Goal: Task Accomplishment & Management: Complete application form

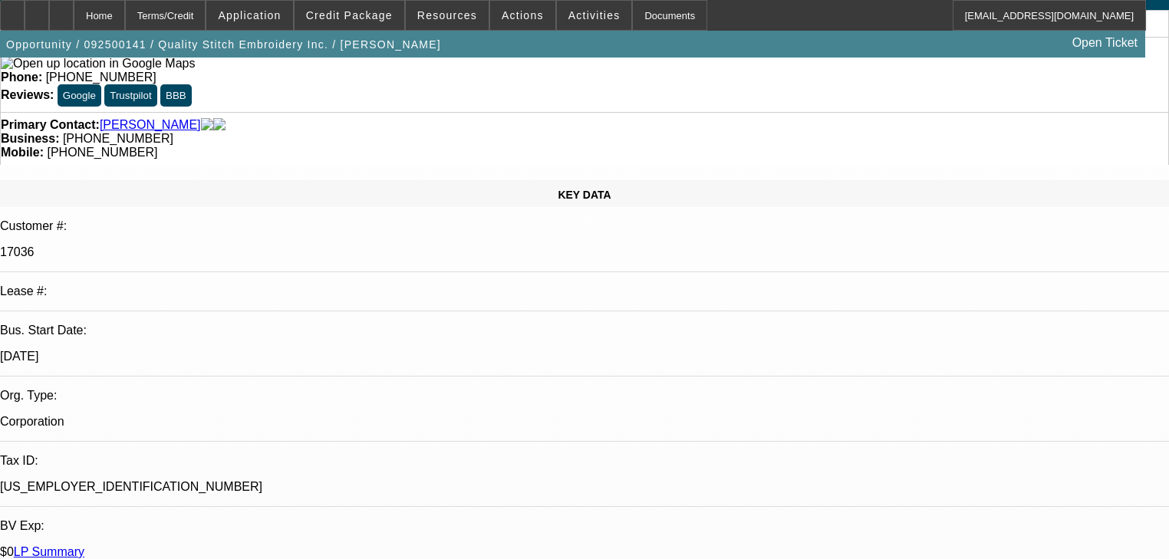
select select "0"
select select "2"
select select "0.1"
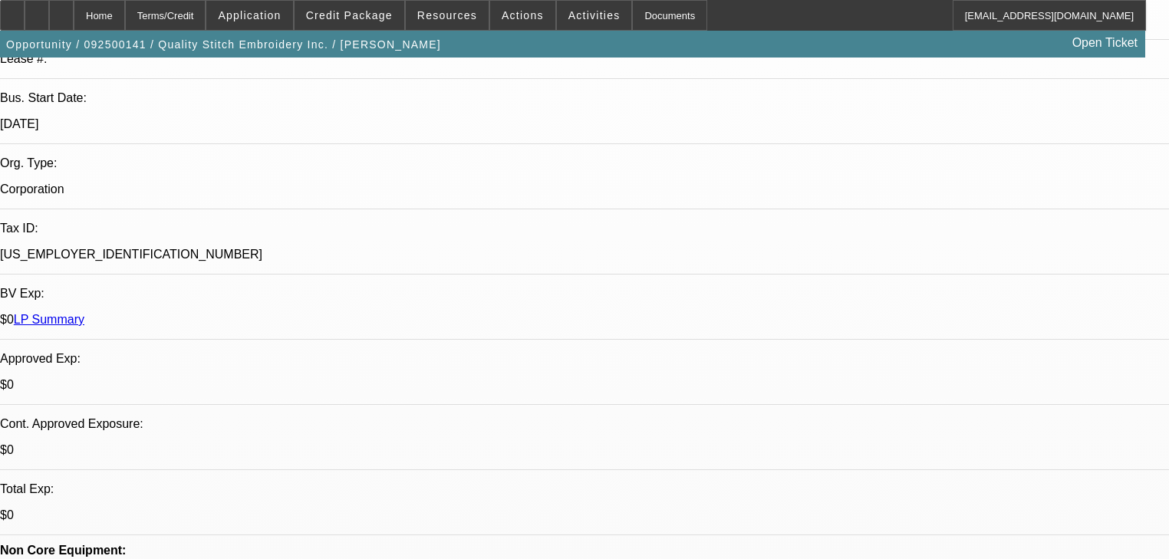
select select "2"
select select "4"
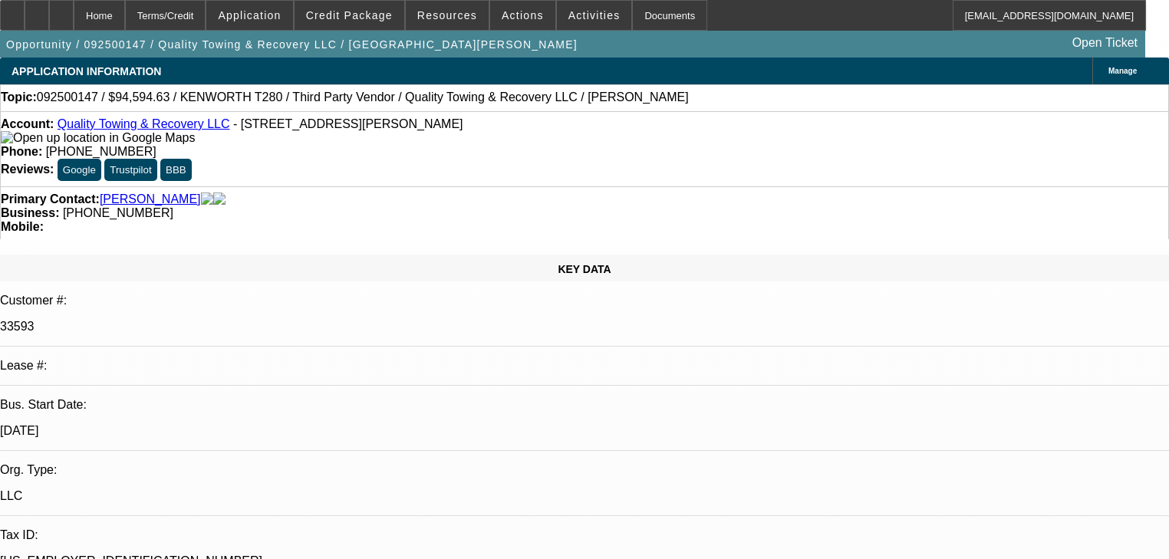
select select "0"
select select "6"
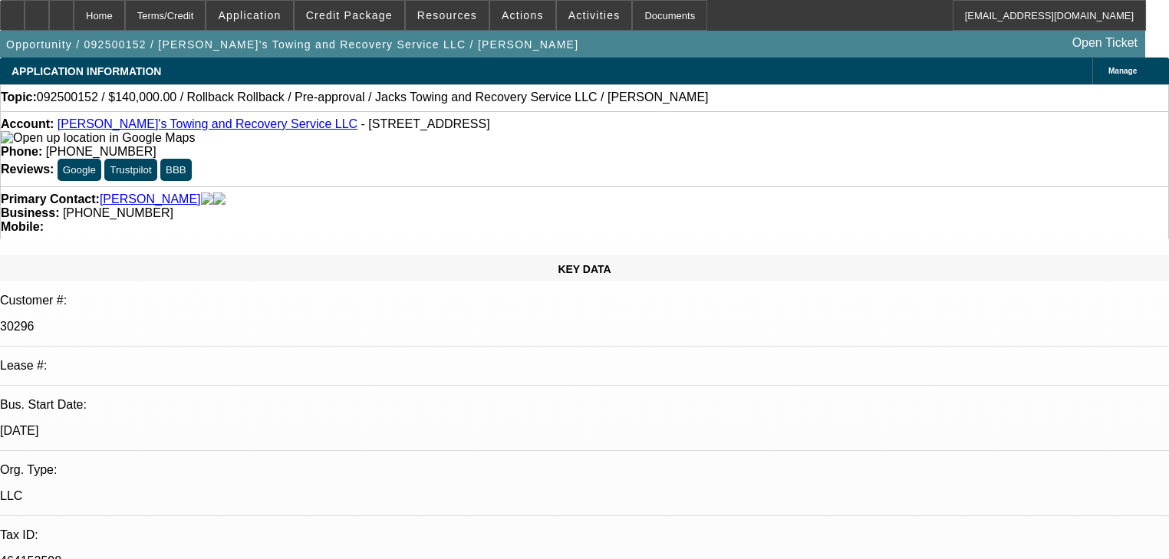
select select "0"
select select "3"
select select "0"
select select "6"
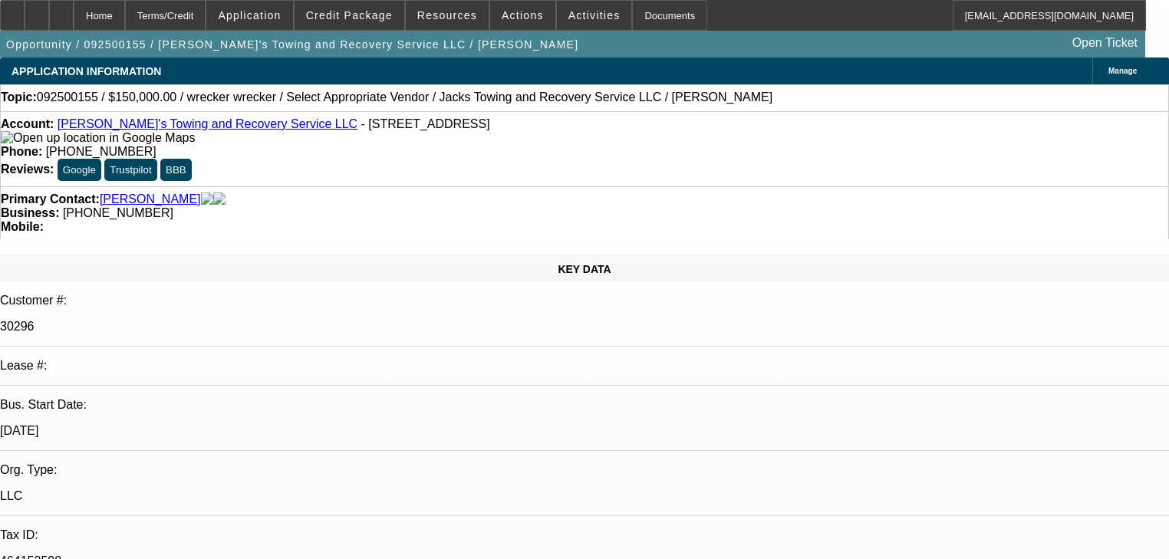
select select "0"
select select "2"
select select "0.1"
select select "1"
select select "2"
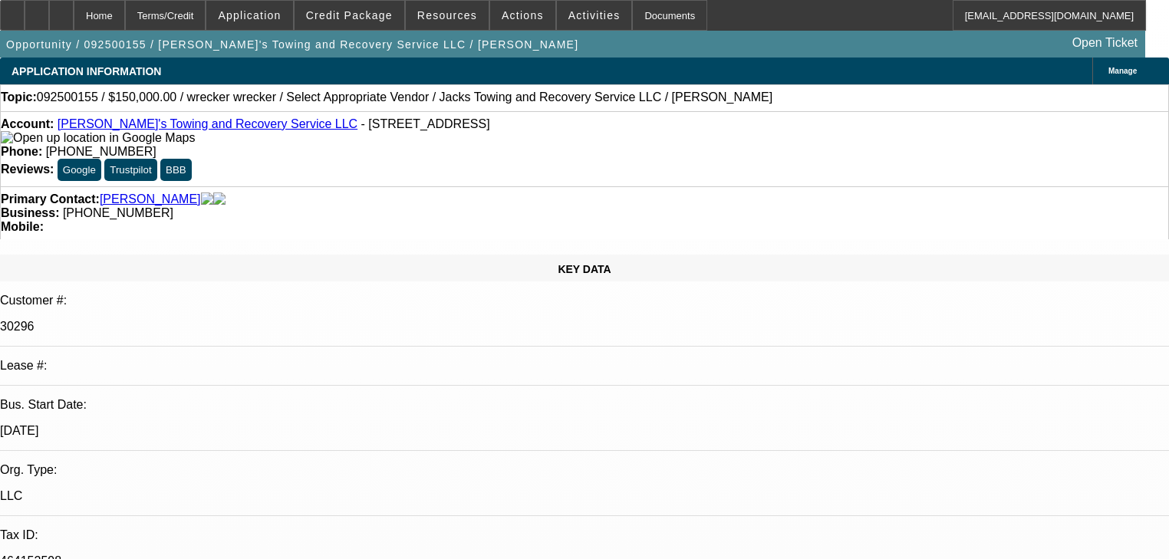
select select "4"
